Goal: Use online tool/utility: Utilize a website feature to perform a specific function

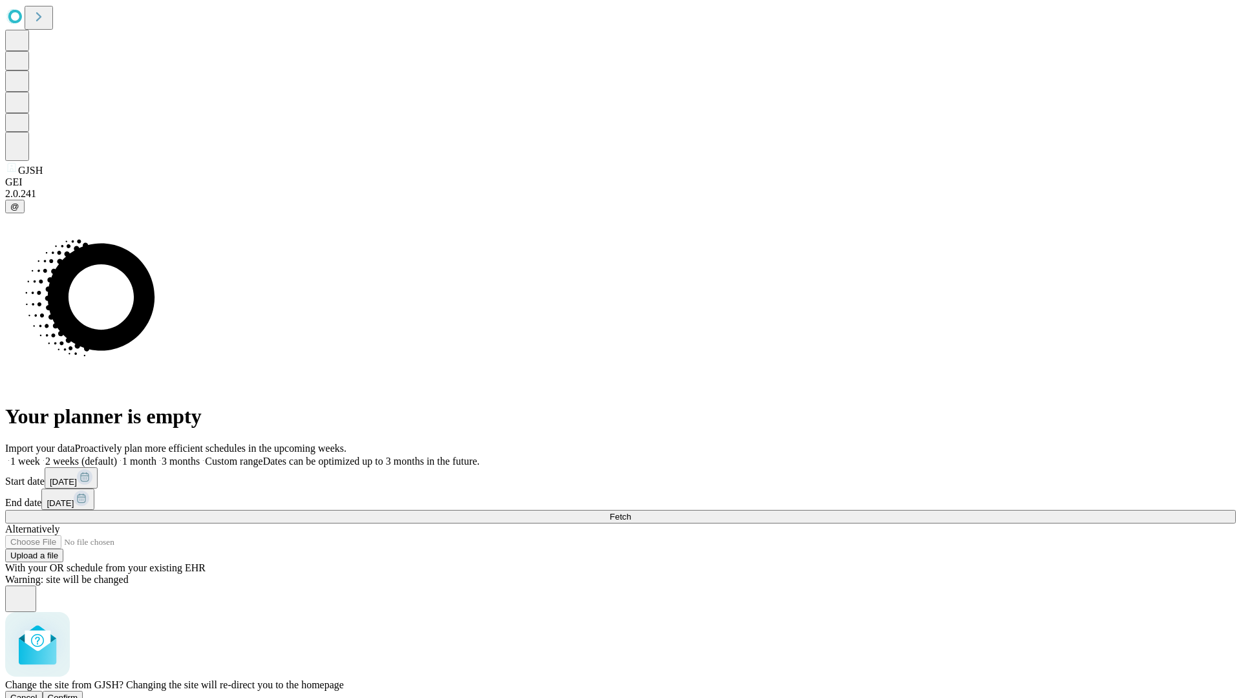
click at [78, 693] on span "Confirm" at bounding box center [63, 698] width 30 height 10
click at [117, 456] on label "2 weeks (default)" at bounding box center [78, 461] width 77 height 11
click at [631, 512] on span "Fetch" at bounding box center [619, 517] width 21 height 10
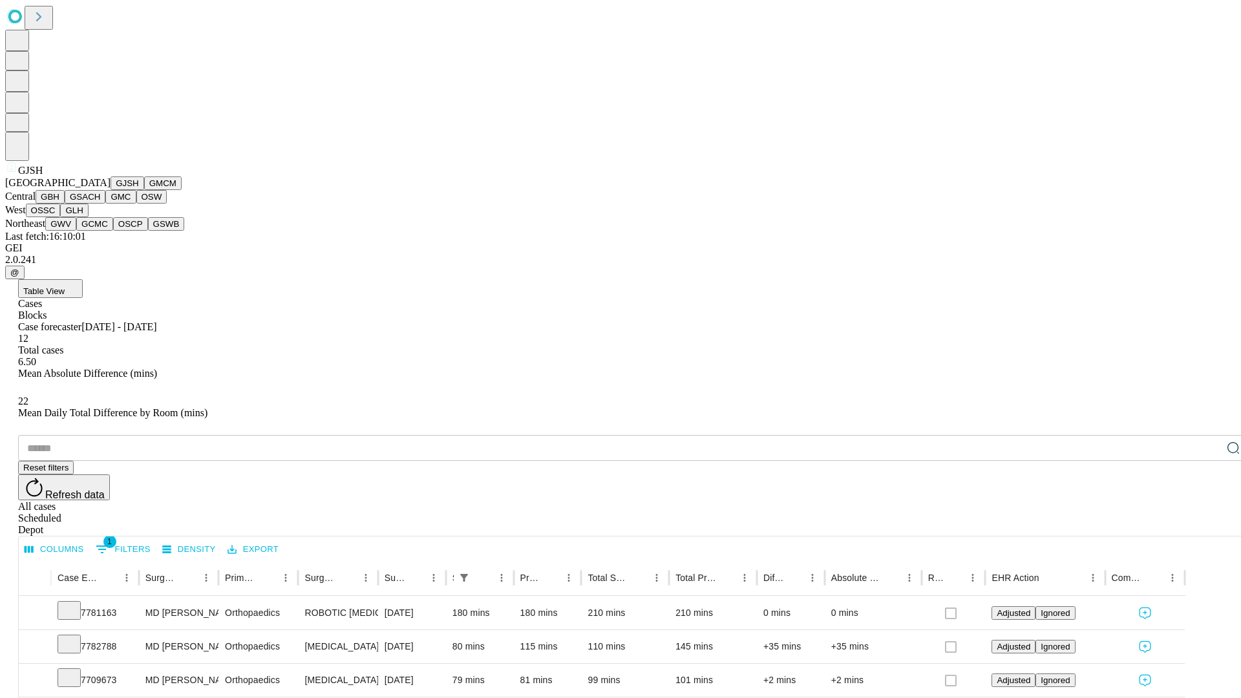
click at [144, 190] on button "GMCM" at bounding box center [162, 183] width 37 height 14
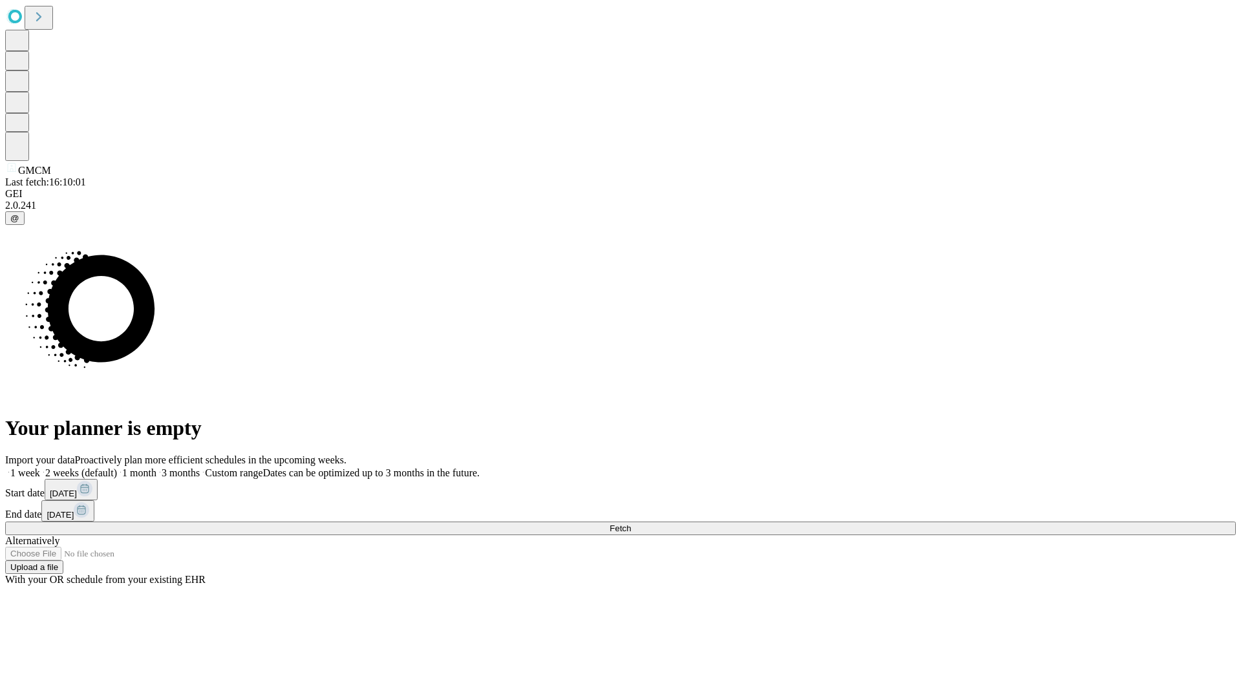
click at [631, 523] on span "Fetch" at bounding box center [619, 528] width 21 height 10
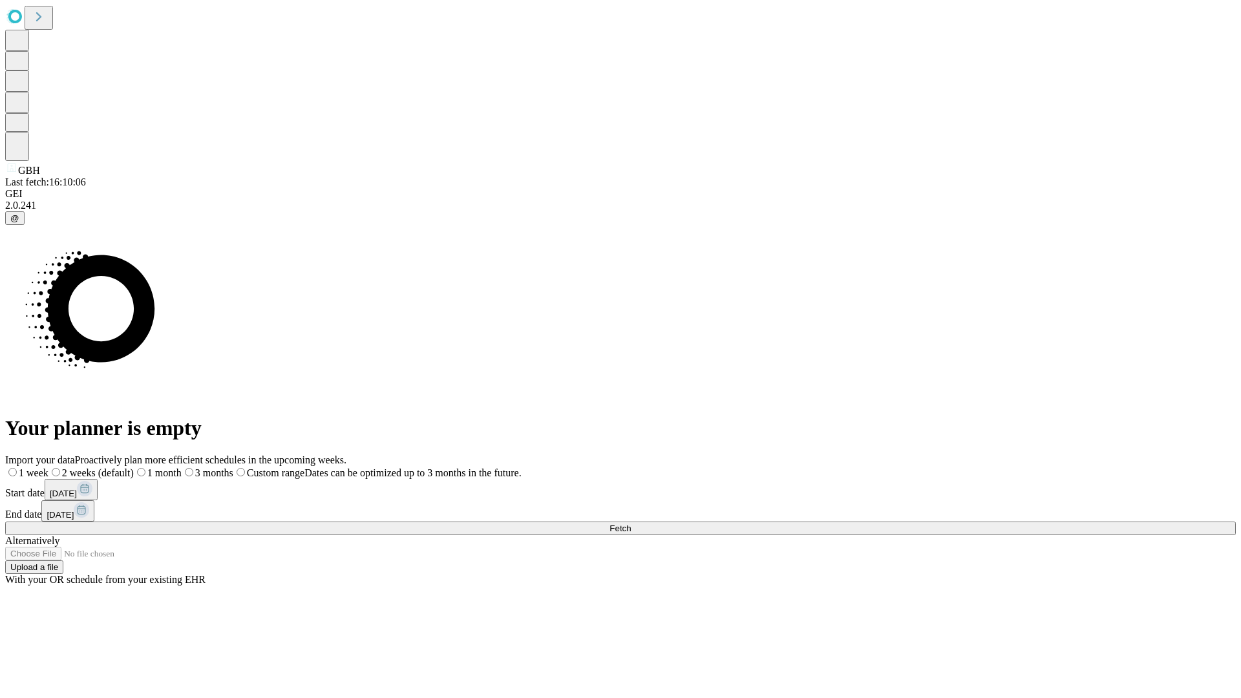
click at [134, 467] on label "2 weeks (default)" at bounding box center [90, 472] width 85 height 11
click at [631, 523] on span "Fetch" at bounding box center [619, 528] width 21 height 10
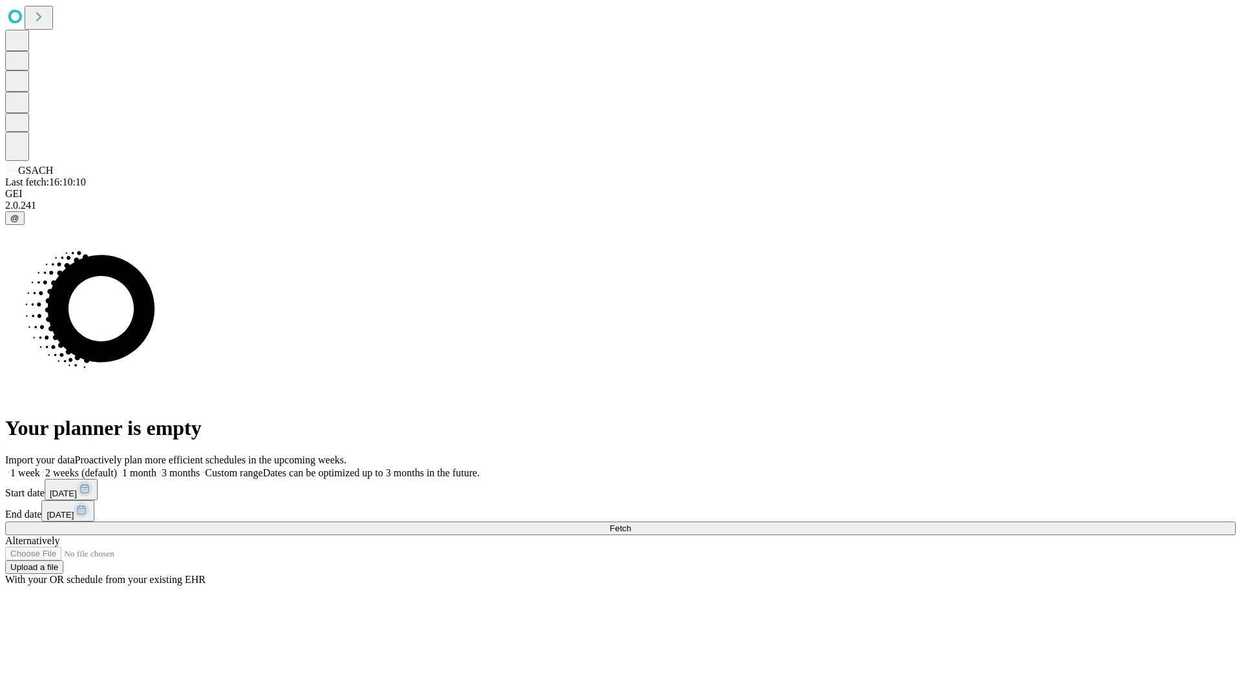
click at [117, 467] on label "2 weeks (default)" at bounding box center [78, 472] width 77 height 11
click at [631, 523] on span "Fetch" at bounding box center [619, 528] width 21 height 10
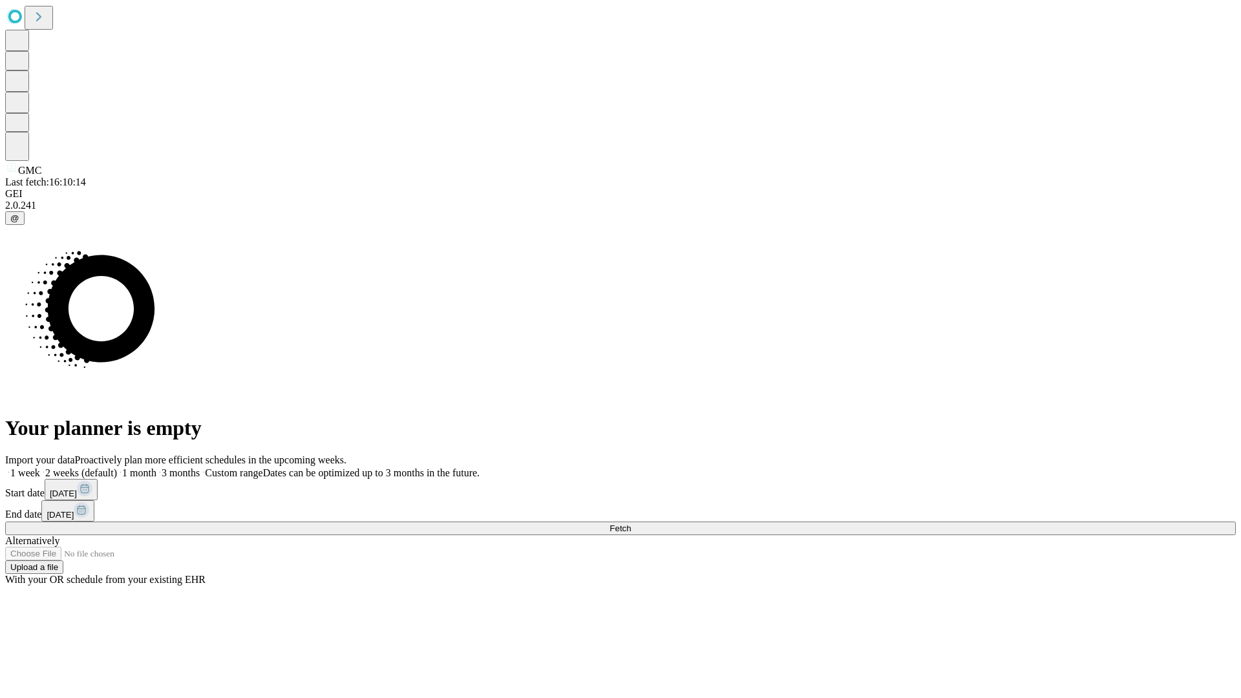
click at [117, 467] on label "2 weeks (default)" at bounding box center [78, 472] width 77 height 11
click at [631, 523] on span "Fetch" at bounding box center [619, 528] width 21 height 10
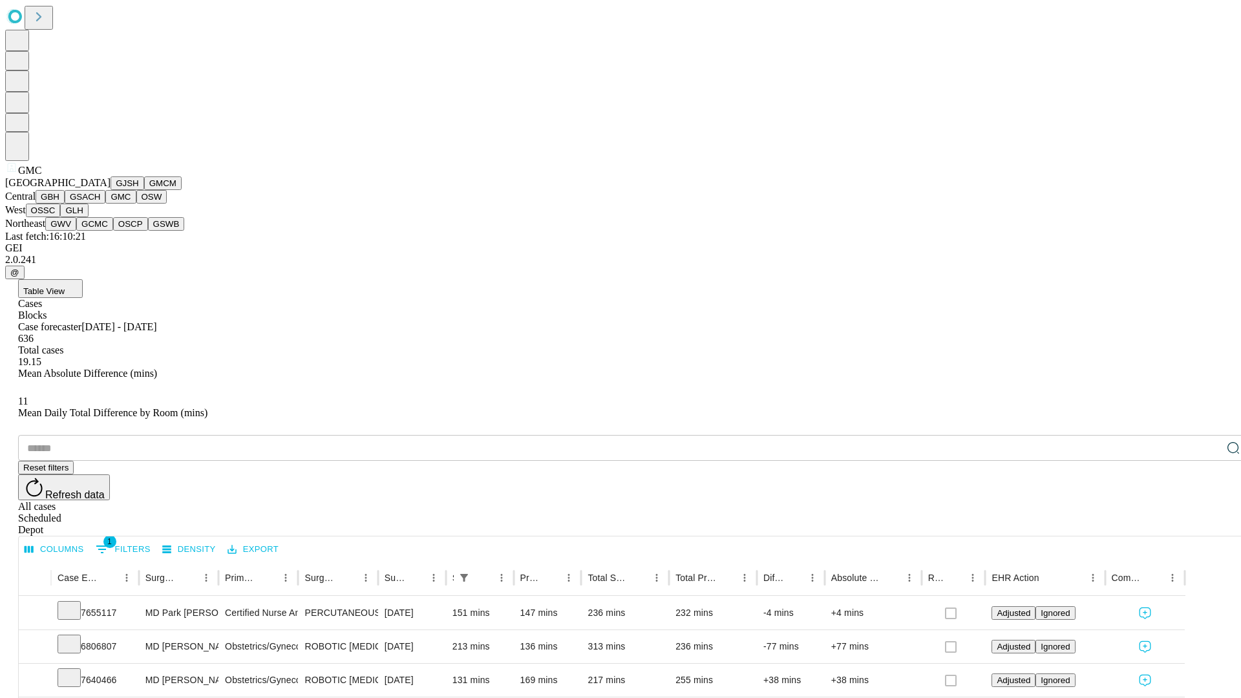
click at [136, 204] on button "OSW" at bounding box center [151, 197] width 31 height 14
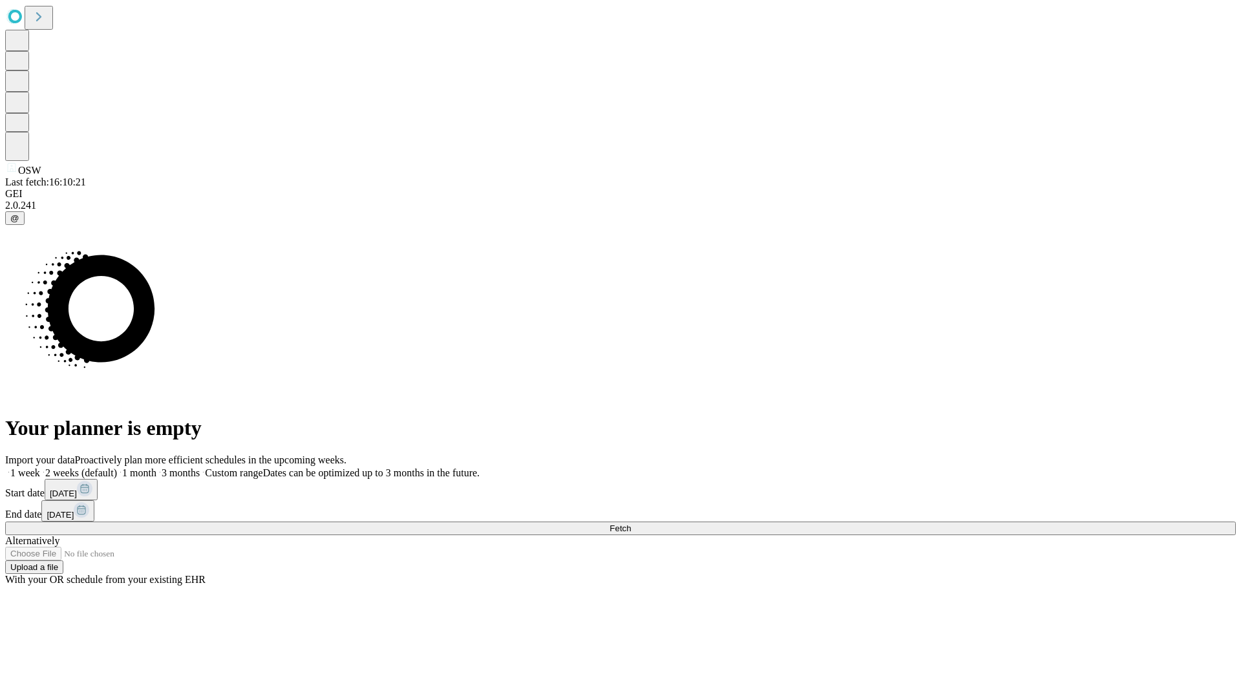
click at [117, 467] on label "2 weeks (default)" at bounding box center [78, 472] width 77 height 11
click at [631, 523] on span "Fetch" at bounding box center [619, 528] width 21 height 10
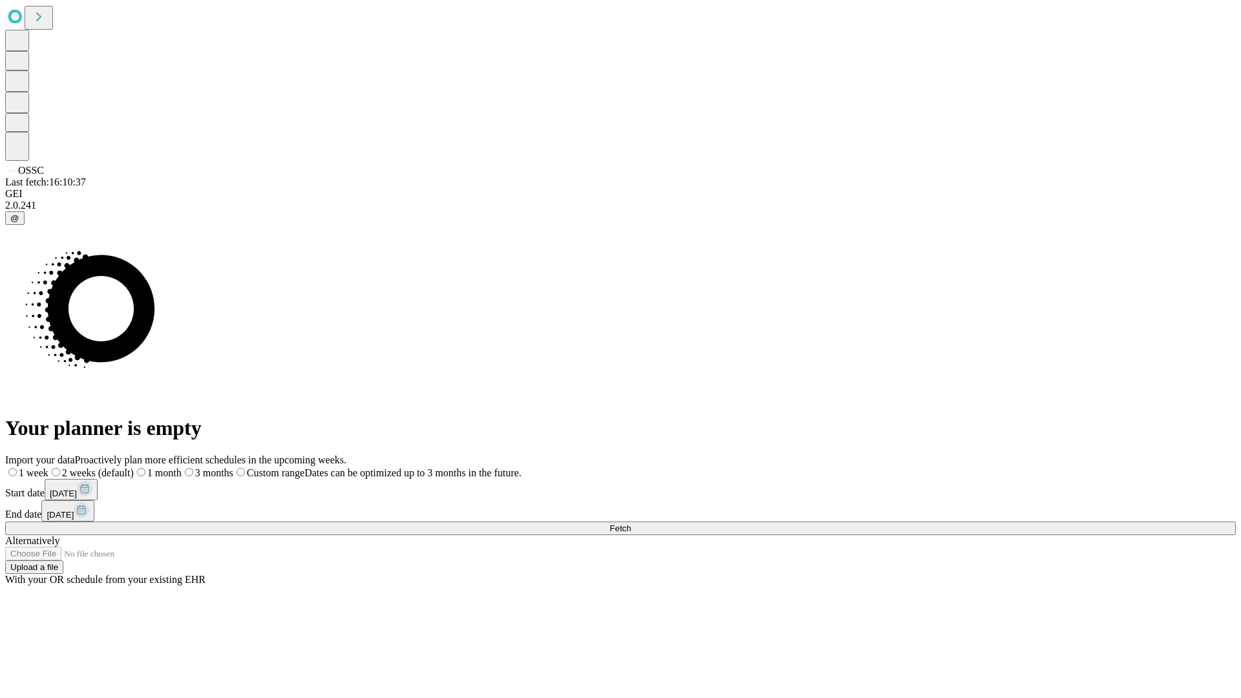
click at [631, 523] on span "Fetch" at bounding box center [619, 528] width 21 height 10
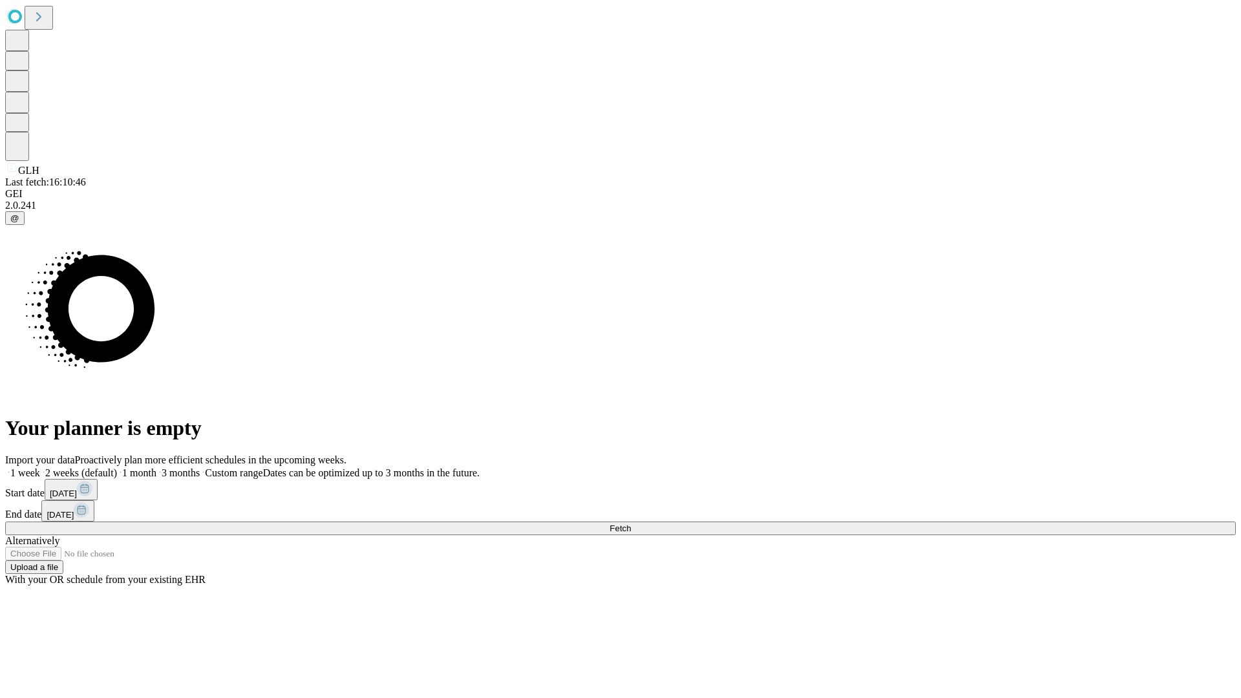
click at [117, 467] on label "2 weeks (default)" at bounding box center [78, 472] width 77 height 11
click at [631, 523] on span "Fetch" at bounding box center [619, 528] width 21 height 10
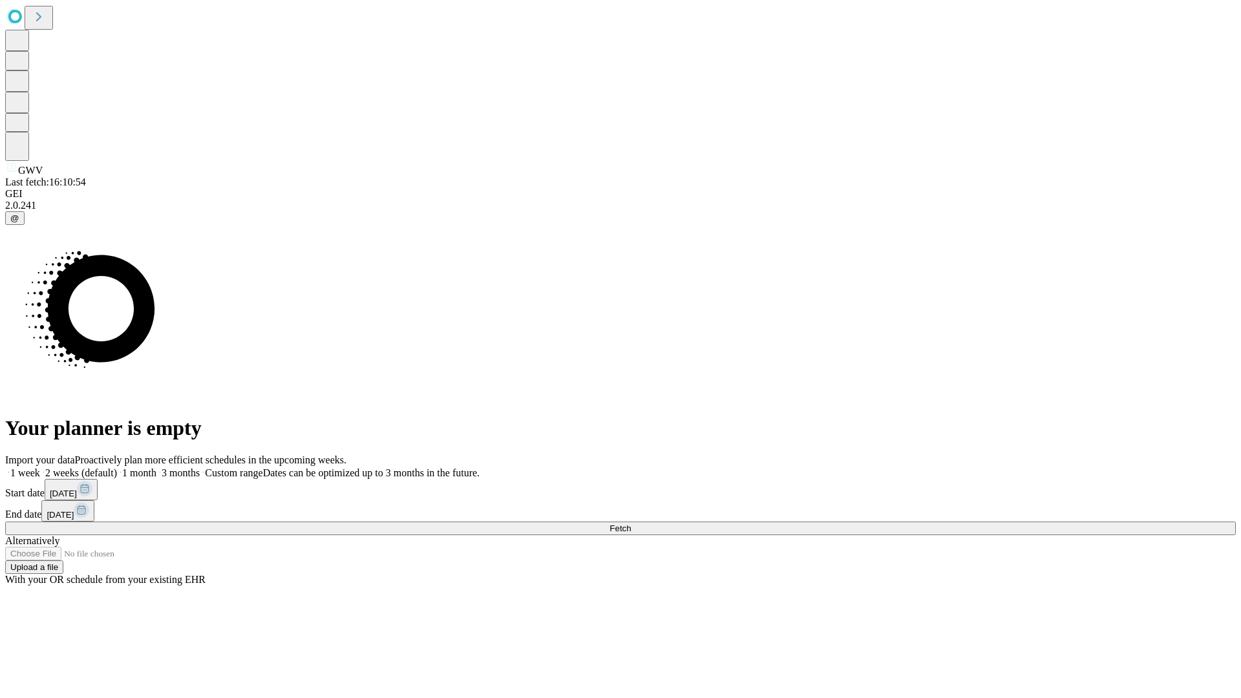
click at [117, 467] on label "2 weeks (default)" at bounding box center [78, 472] width 77 height 11
click at [631, 523] on span "Fetch" at bounding box center [619, 528] width 21 height 10
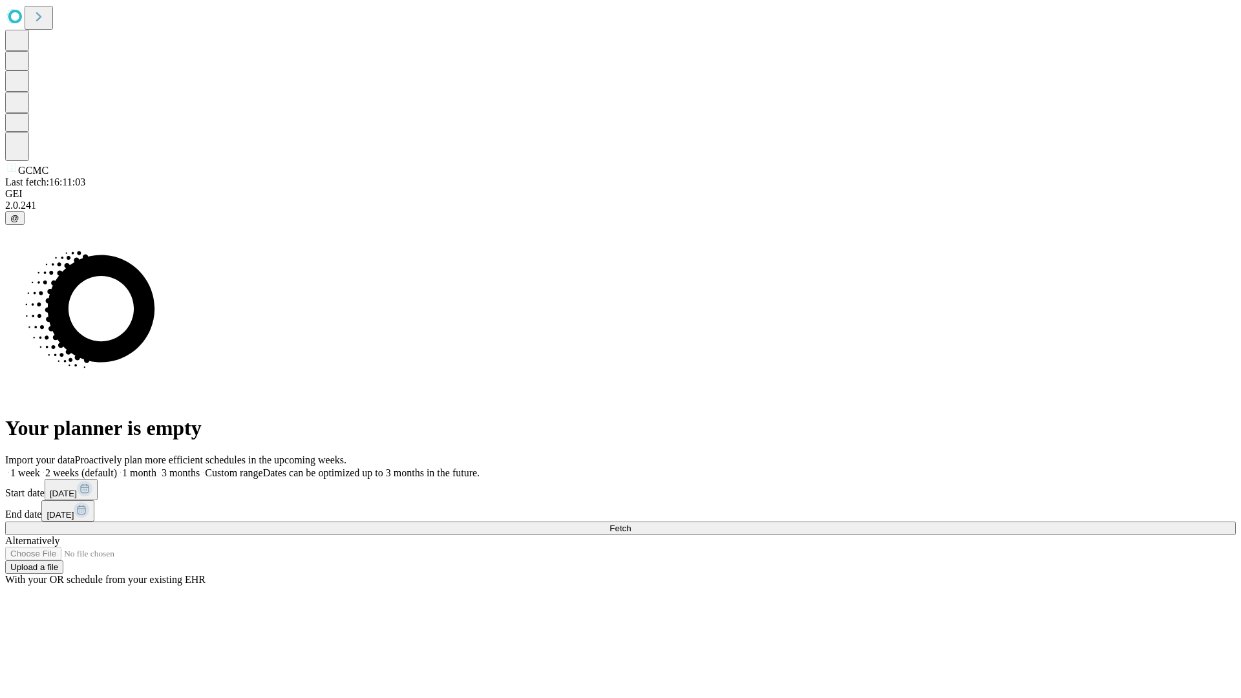
click at [117, 467] on label "2 weeks (default)" at bounding box center [78, 472] width 77 height 11
click at [631, 523] on span "Fetch" at bounding box center [619, 528] width 21 height 10
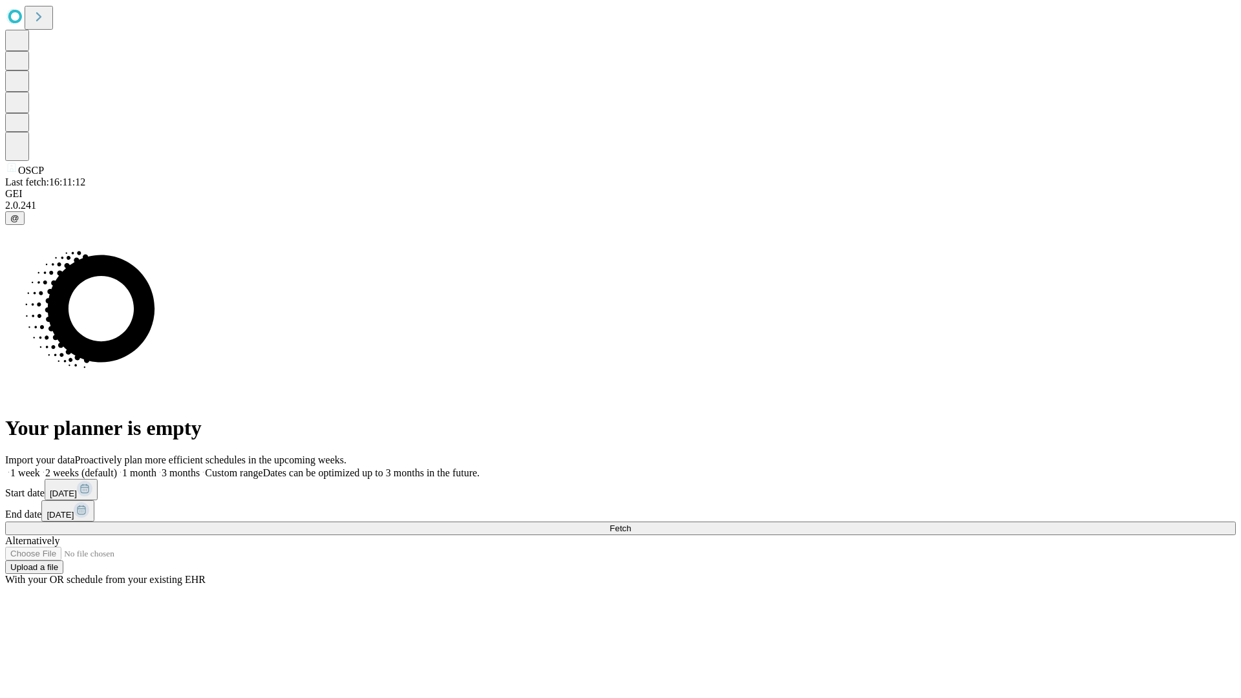
click at [631, 523] on span "Fetch" at bounding box center [619, 528] width 21 height 10
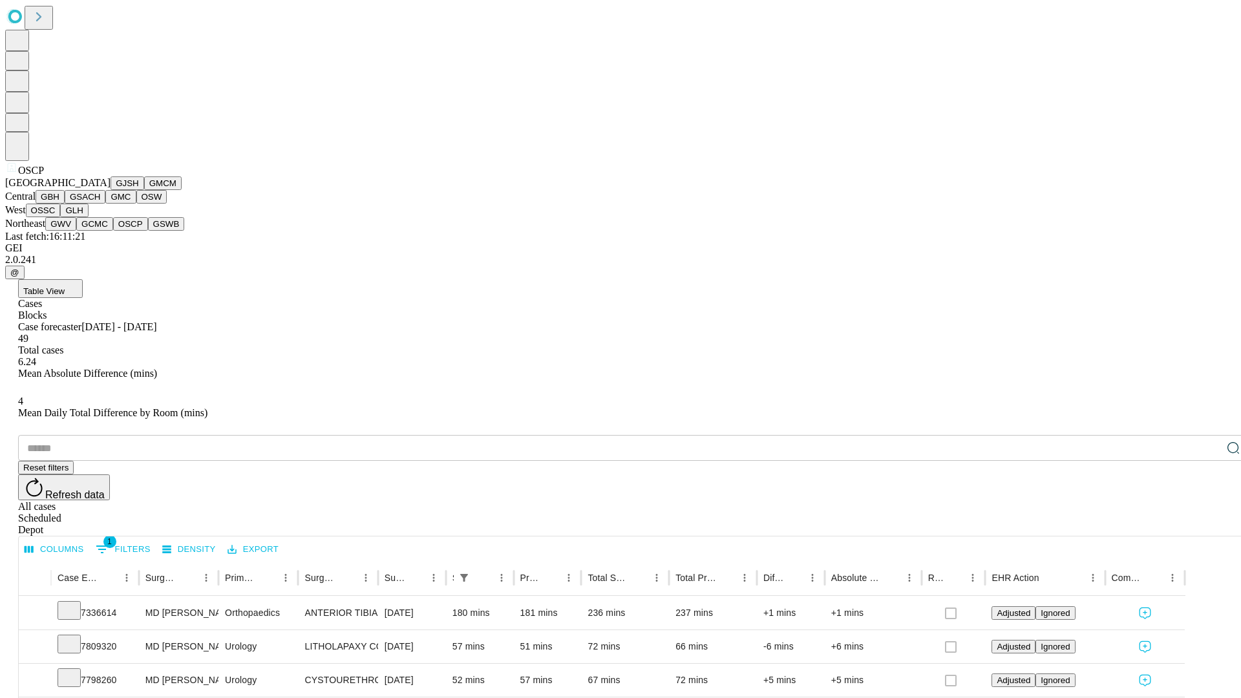
click at [148, 231] on button "GSWB" at bounding box center [166, 224] width 37 height 14
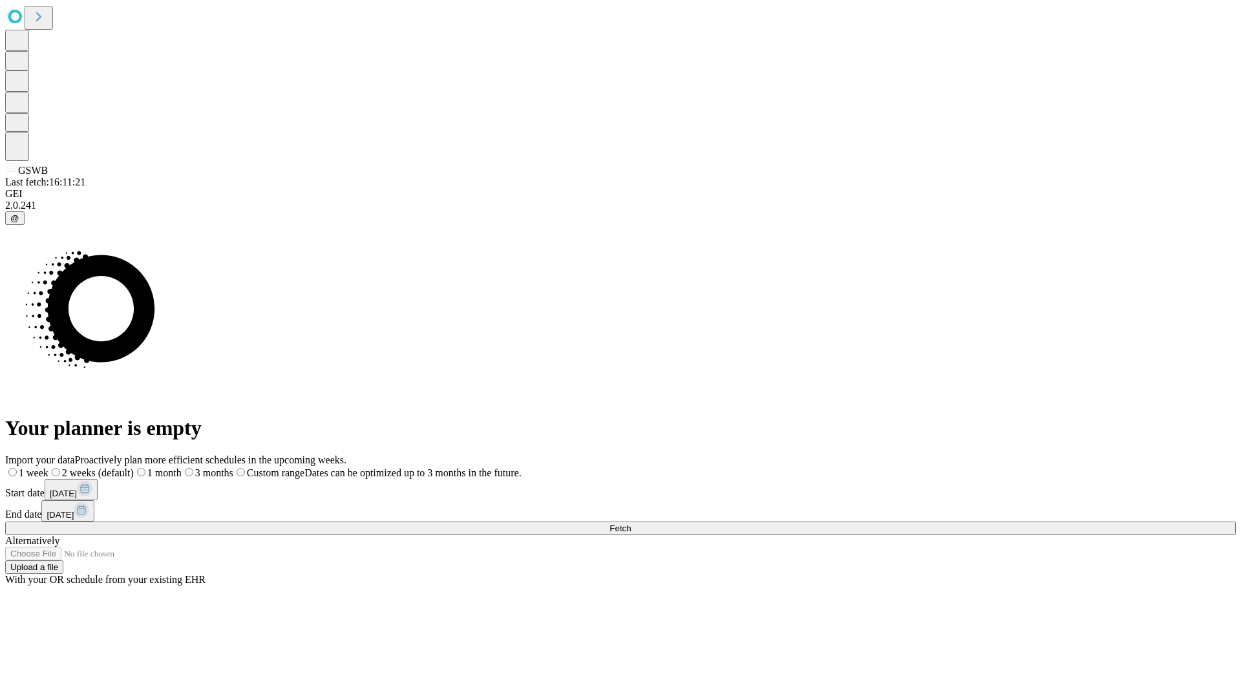
click at [631, 523] on span "Fetch" at bounding box center [619, 528] width 21 height 10
